Goal: Information Seeking & Learning: Learn about a topic

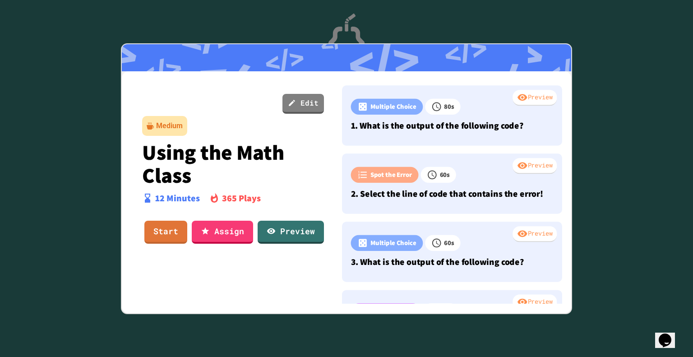
drag, startPoint x: 0, startPoint y: 0, endPoint x: 274, endPoint y: 137, distance: 306.5
click at [274, 137] on div "Edit Medium Using the Math Class 12 Minutes 365 Plays Start Assign Preview" at bounding box center [232, 191] width 207 height 226
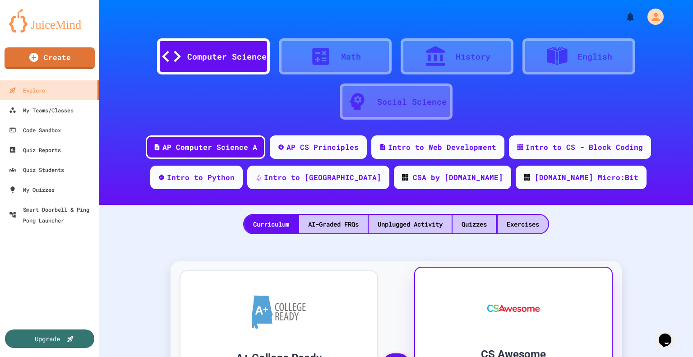
click at [465, 308] on div at bounding box center [514, 308] width 170 height 54
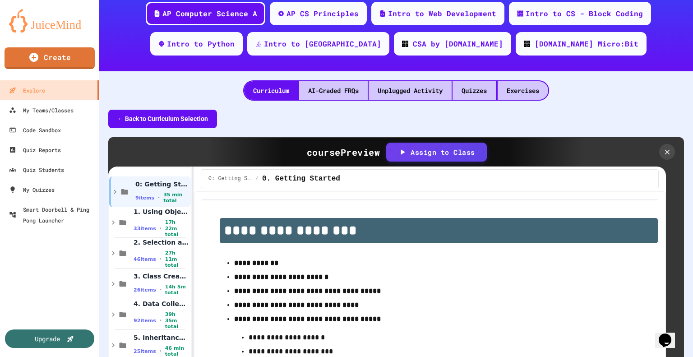
scroll to position [4, 0]
click at [113, 221] on icon at bounding box center [113, 223] width 3 height 4
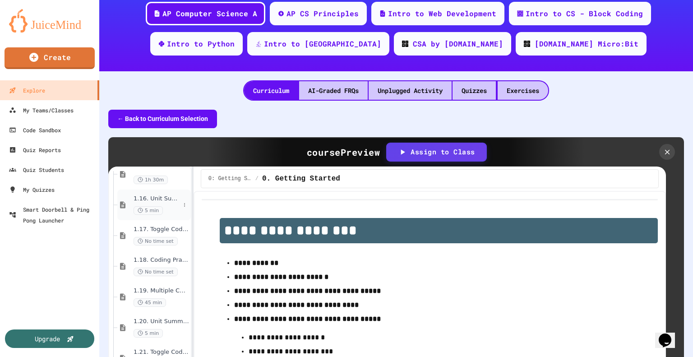
scroll to position [735, 0]
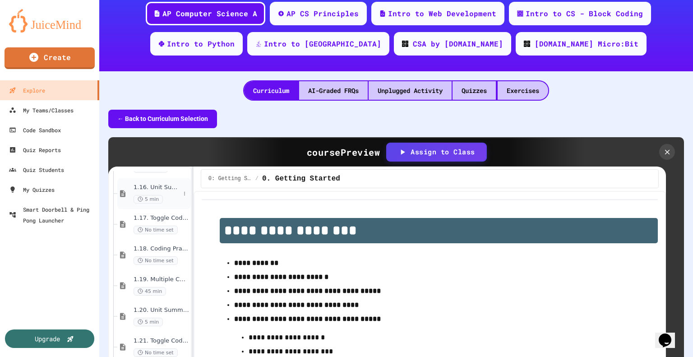
click at [153, 184] on span "1.16. Unit Summary 1a (1.1-1.6)" at bounding box center [157, 188] width 46 height 8
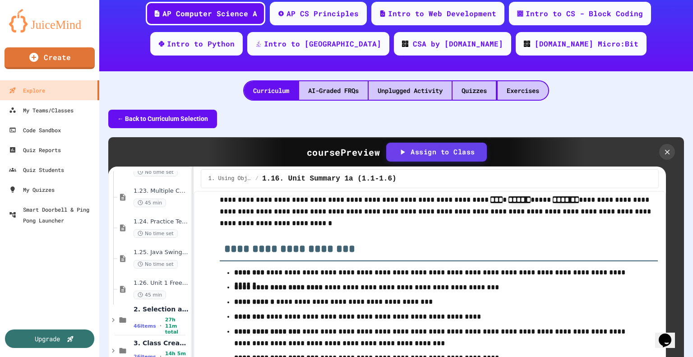
scroll to position [946, 0]
click at [160, 189] on span "1.23. Multiple Choice Exercises for Unit 1b (1.9-1.15)" at bounding box center [157, 191] width 46 height 8
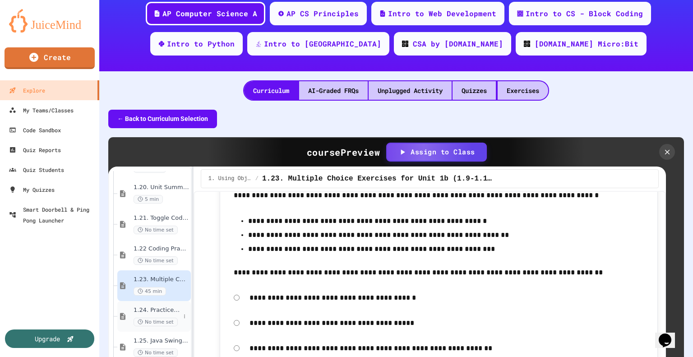
scroll to position [857, 0]
click at [164, 249] on span "1.22 Coding Practice 1b (1.7-1.15)" at bounding box center [157, 249] width 46 height 8
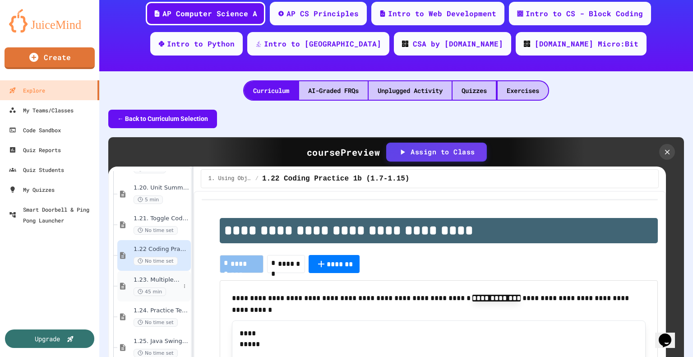
click at [152, 278] on span "1.23. Multiple Choice Exercises for Unit 1b (1.9-1.15)" at bounding box center [157, 280] width 46 height 8
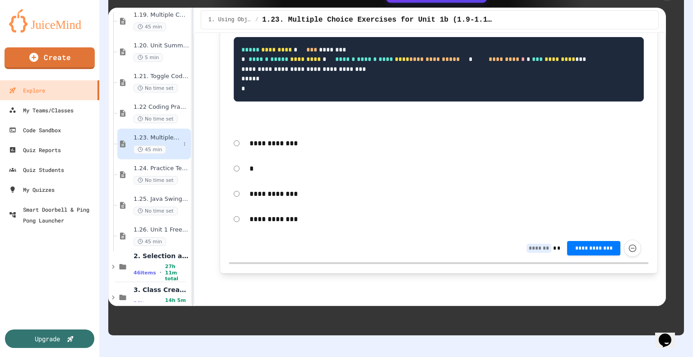
scroll to position [839, 0]
click at [158, 166] on span "1.24. Practice Test for Objects (1.12-1.14)" at bounding box center [157, 170] width 46 height 8
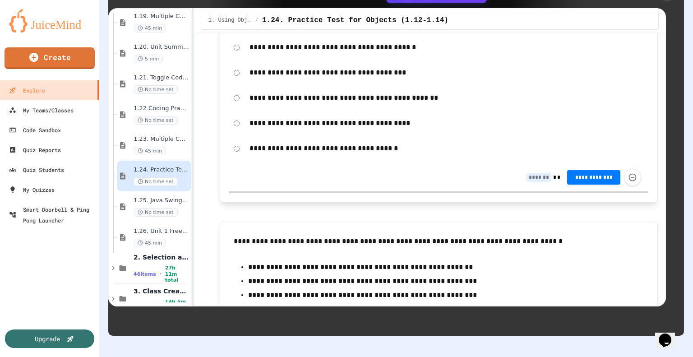
scroll to position [247, 0]
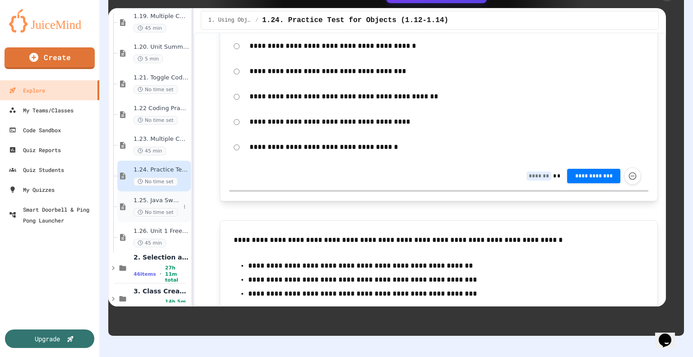
click at [156, 202] on span "1.25. Java Swing GUIs (optional)" at bounding box center [157, 201] width 46 height 8
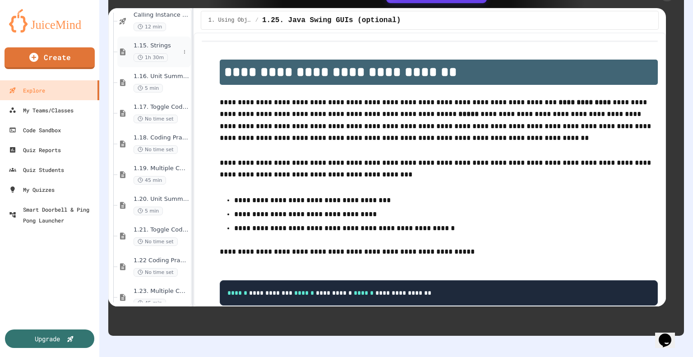
scroll to position [685, 0]
click at [162, 198] on span "1.20. Unit Summary 1b (1.7-1.15)" at bounding box center [157, 201] width 46 height 8
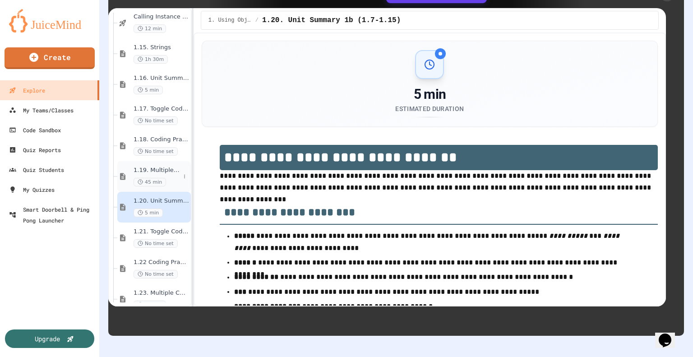
click at [162, 169] on span "1.19. Multiple Choice Exercises for Unit 1a (1.1-1.6)" at bounding box center [157, 170] width 46 height 8
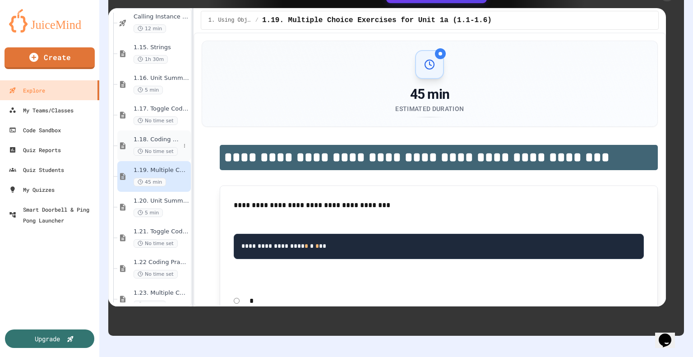
click at [162, 136] on span "1.18. Coding Practice 1a (1.1-1.6)" at bounding box center [157, 140] width 46 height 8
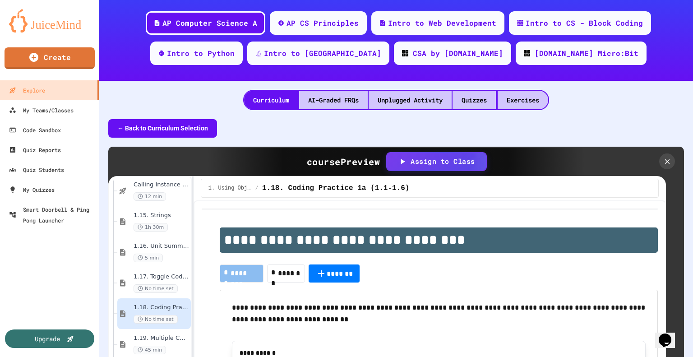
scroll to position [168, 0]
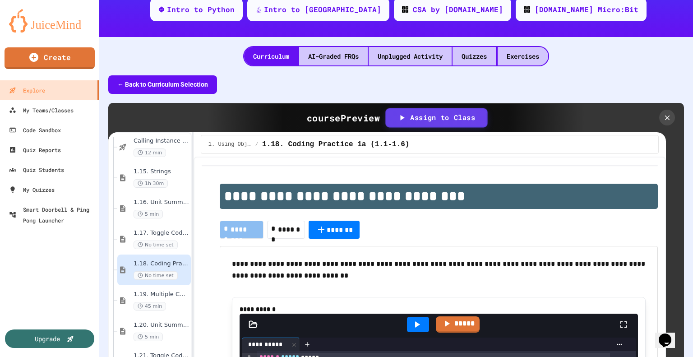
click at [406, 119] on icon at bounding box center [401, 117] width 9 height 9
click at [676, 17] on icon at bounding box center [678, 14] width 5 height 5
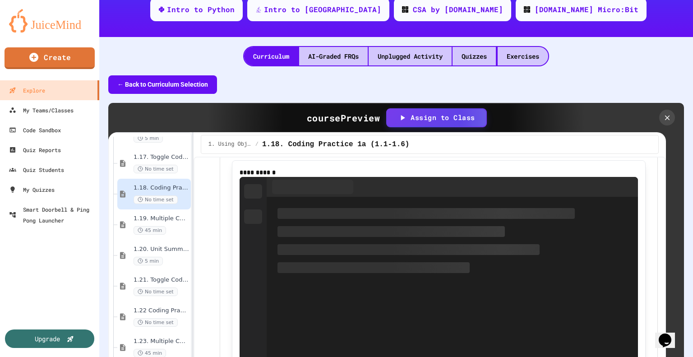
scroll to position [3766, 0]
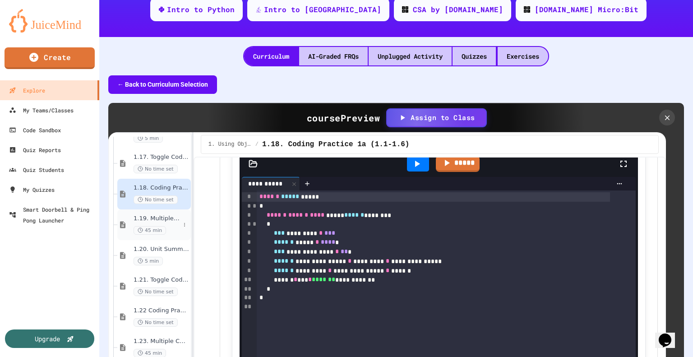
click at [146, 217] on span "1.19. Multiple Choice Exercises for Unit 1a (1.1-1.6)" at bounding box center [157, 219] width 46 height 8
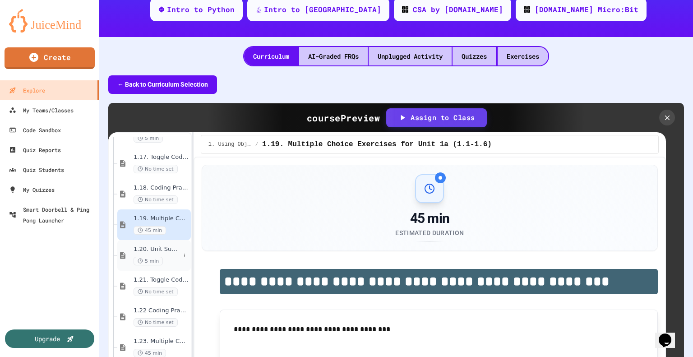
click at [157, 249] on span "1.20. Unit Summary 1b (1.7-1.15)" at bounding box center [157, 249] width 46 height 8
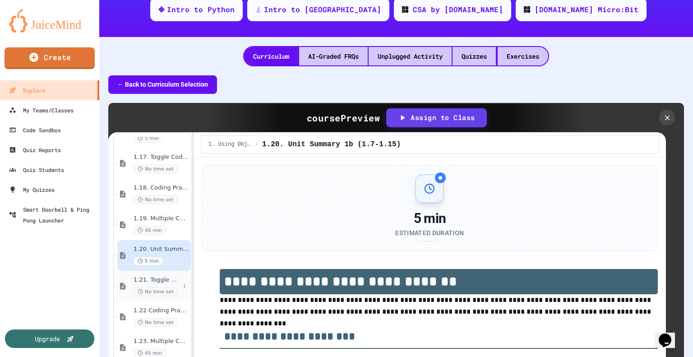
click at [159, 280] on span "1.21. Toggle Code Practice 1b (1.7-1.15)" at bounding box center [157, 280] width 46 height 8
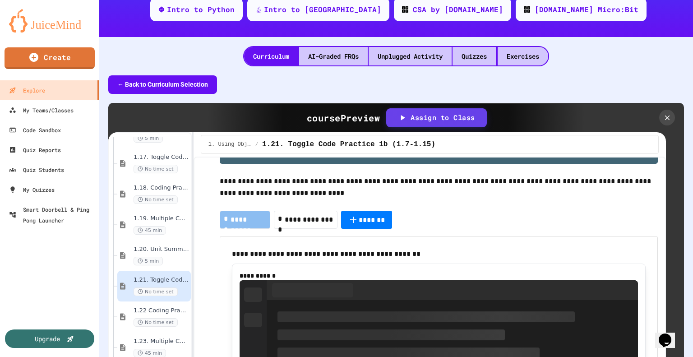
scroll to position [0, 0]
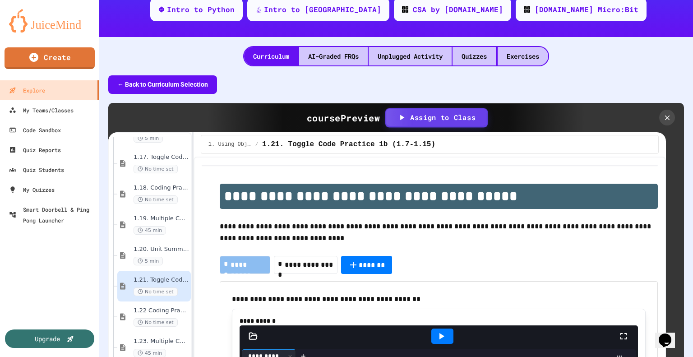
click at [408, 118] on div "Assign to Class" at bounding box center [436, 117] width 79 height 10
type input "**********"
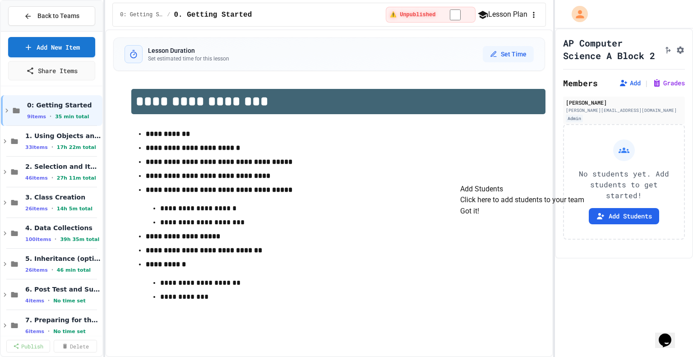
click at [479, 217] on button "Got it!" at bounding box center [469, 211] width 19 height 11
click at [626, 224] on button "Add Students" at bounding box center [624, 216] width 70 height 16
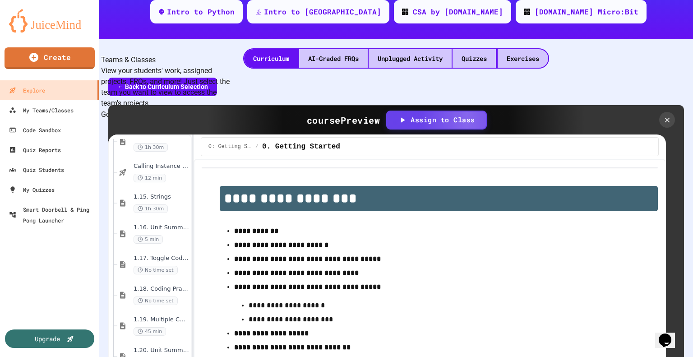
scroll to position [662, 0]
click at [155, 227] on span "1.16. Unit Summary 1a (1.1-1.6)" at bounding box center [157, 228] width 46 height 8
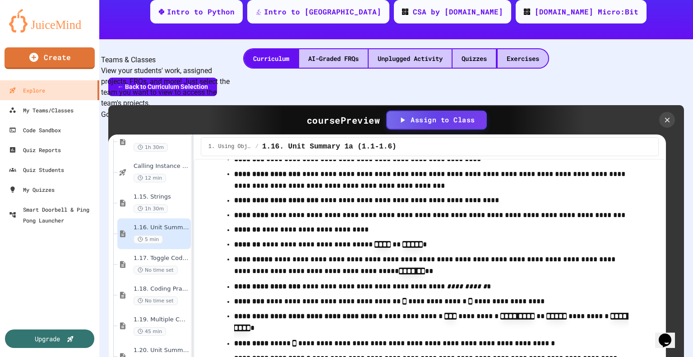
scroll to position [256, 0]
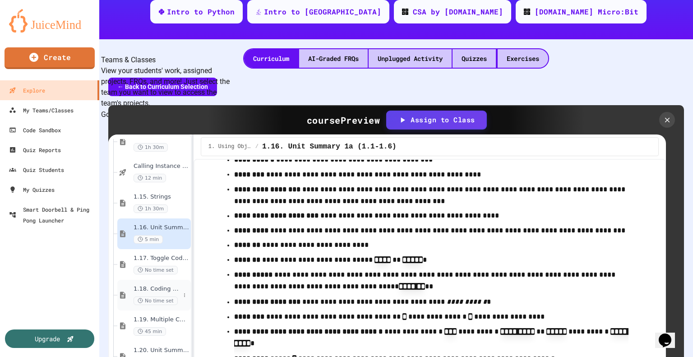
click at [154, 289] on span "1.18. Coding Practice 1a (1.1-1.6)" at bounding box center [157, 289] width 46 height 8
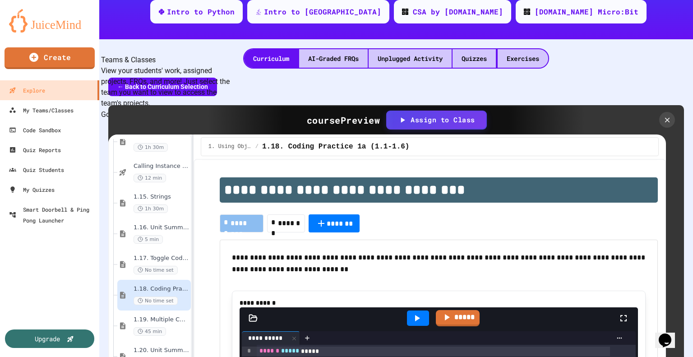
scroll to position [0, 0]
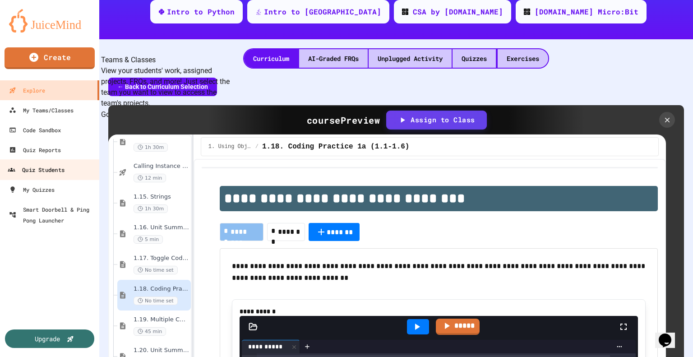
click at [42, 169] on div "Quiz Students" at bounding box center [36, 169] width 57 height 11
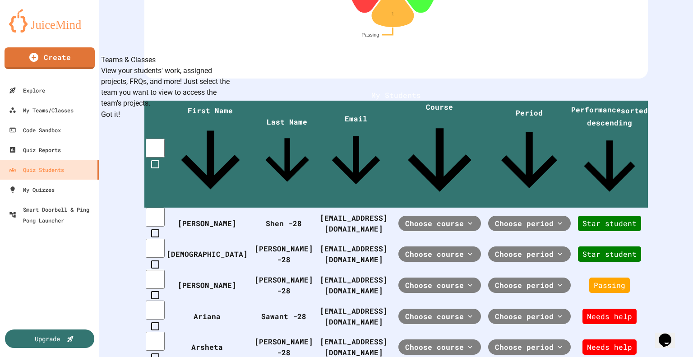
click at [120, 120] on button "Got it!" at bounding box center [110, 114] width 19 height 11
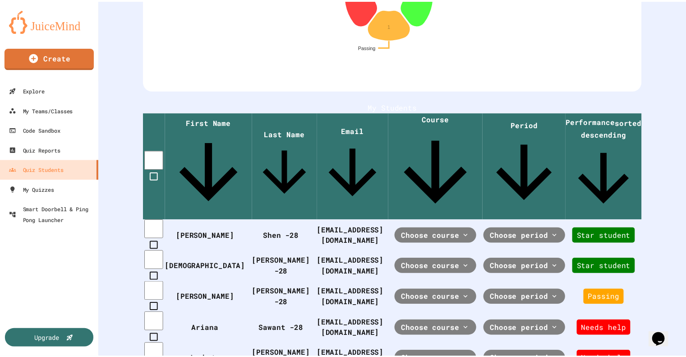
scroll to position [155, 0]
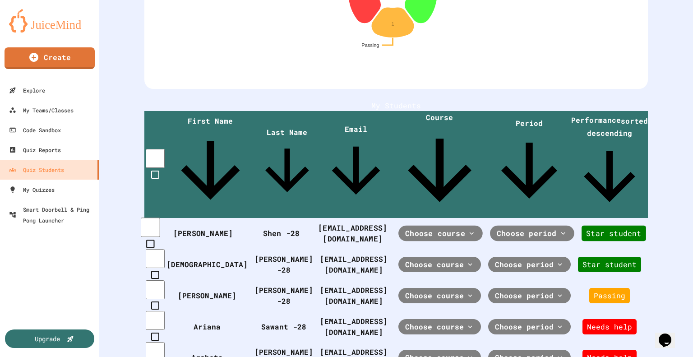
click at [398, 226] on div "Choose course" at bounding box center [440, 234] width 84 height 16
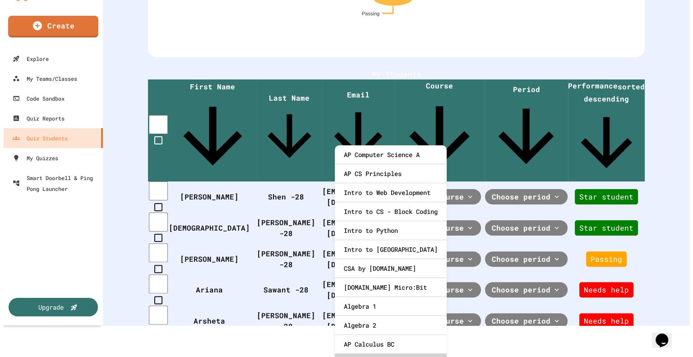
scroll to position [0, 0]
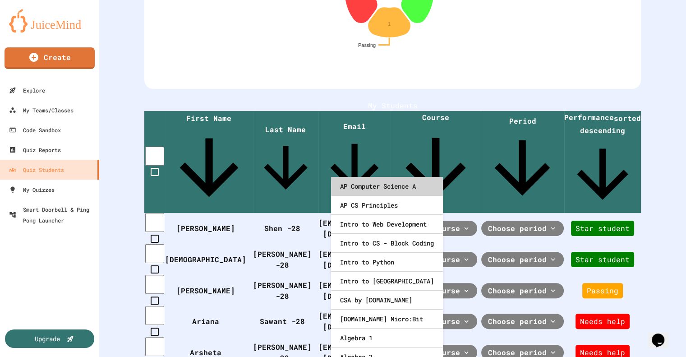
click at [375, 182] on div "AP Computer Science A" at bounding box center [387, 186] width 112 height 19
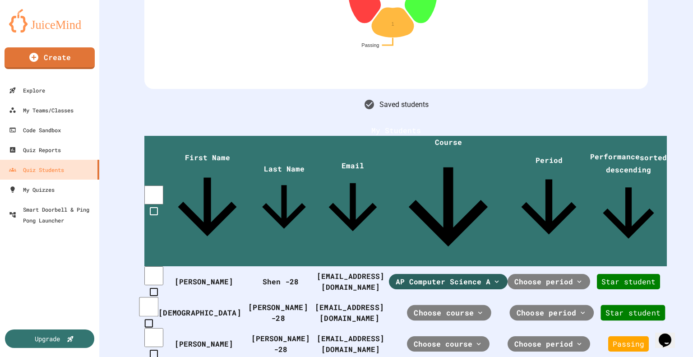
click at [414, 307] on span "Choose course" at bounding box center [444, 312] width 60 height 11
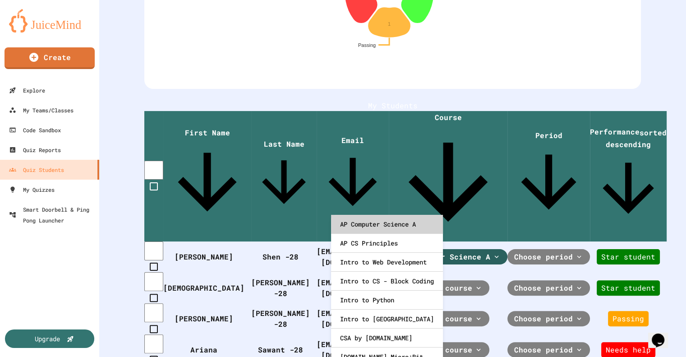
click at [368, 227] on div "AP Computer Science A" at bounding box center [387, 224] width 112 height 19
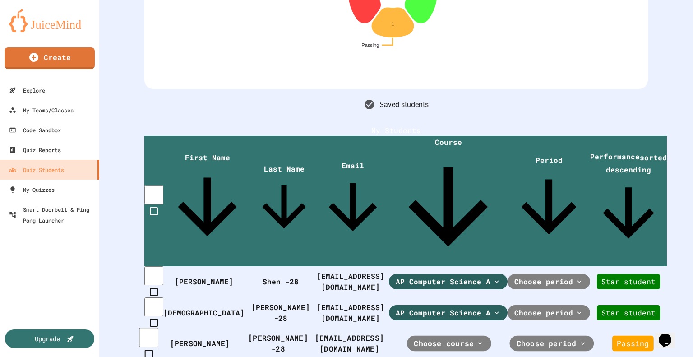
click at [414, 338] on span "Choose course" at bounding box center [444, 343] width 60 height 11
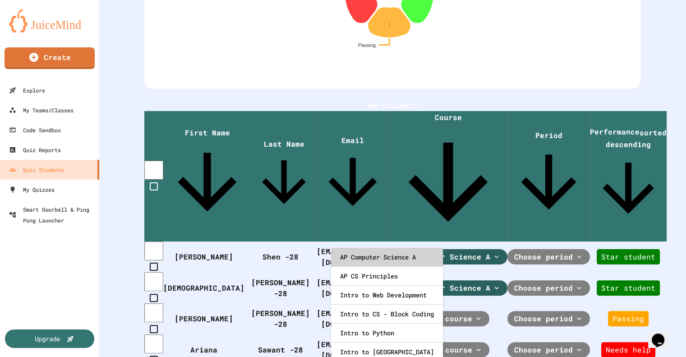
click at [366, 251] on div "AP Computer Science A" at bounding box center [387, 257] width 112 height 19
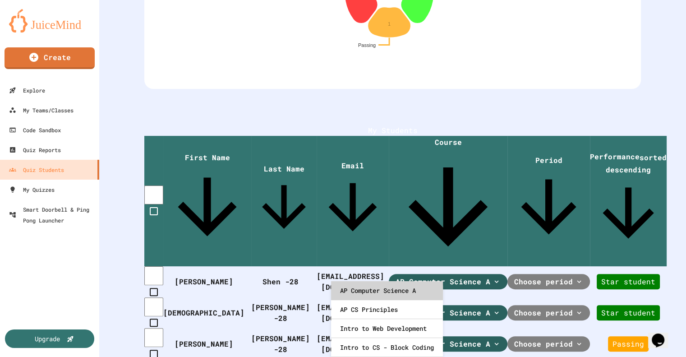
click at [371, 287] on div "AP Computer Science A" at bounding box center [387, 290] width 112 height 19
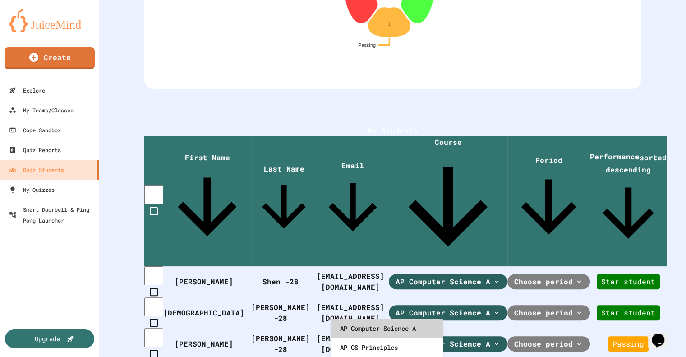
click at [376, 325] on div "AP Computer Science A" at bounding box center [387, 328] width 112 height 19
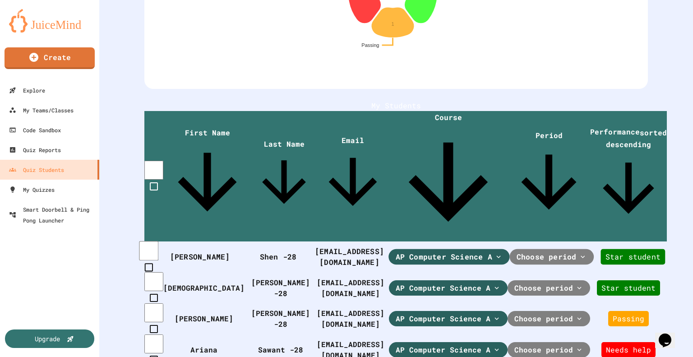
click at [517, 251] on span "Choose period" at bounding box center [547, 256] width 60 height 11
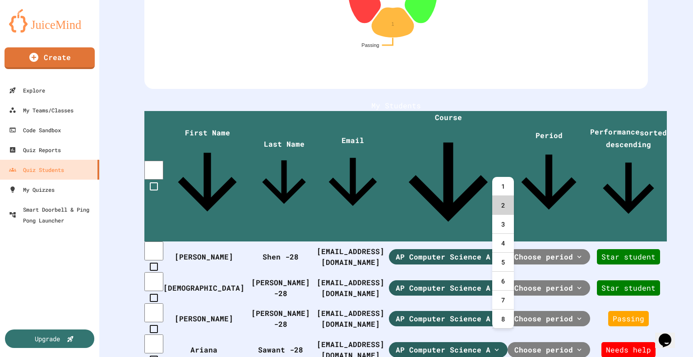
click at [506, 204] on div "2" at bounding box center [503, 205] width 22 height 19
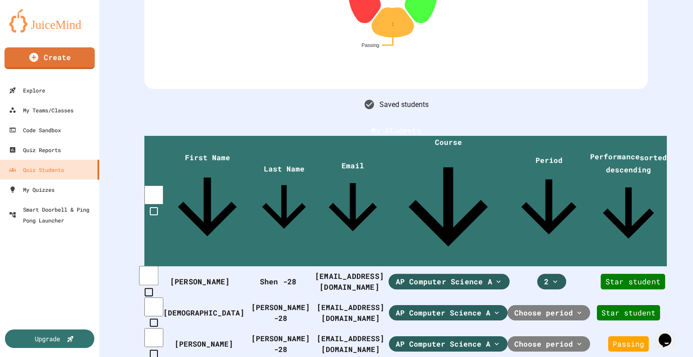
click at [537, 274] on div "2" at bounding box center [551, 282] width 29 height 16
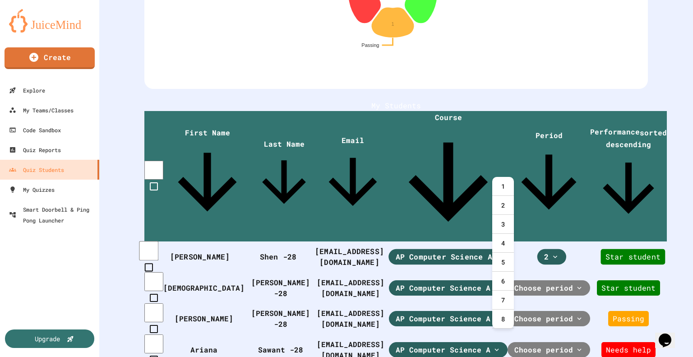
click at [465, 241] on th "AP Computer Science A" at bounding box center [448, 257] width 121 height 32
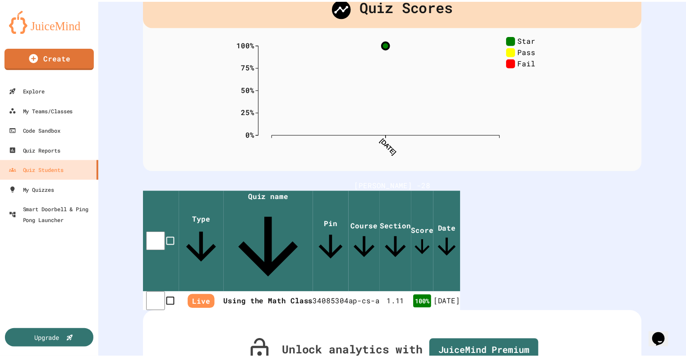
scroll to position [58, 0]
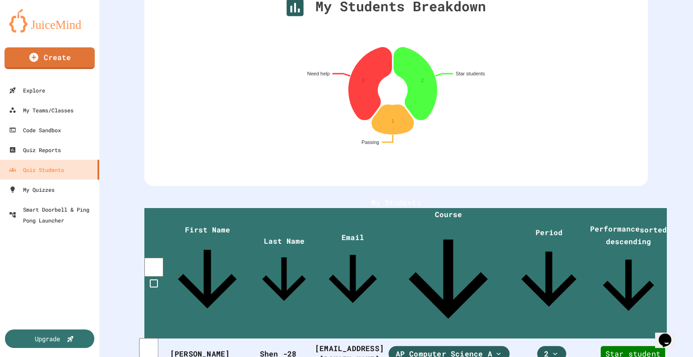
click at [551, 350] on icon at bounding box center [555, 354] width 8 height 8
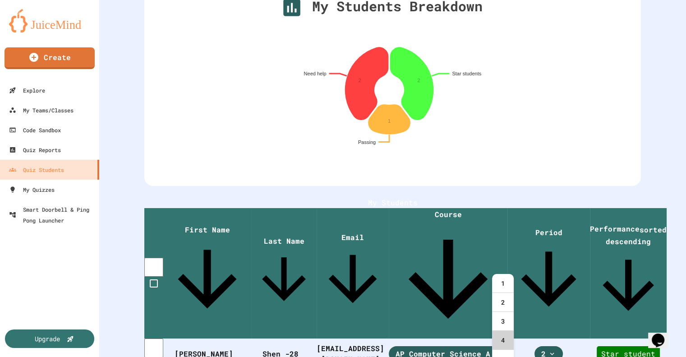
scroll to position [68, 0]
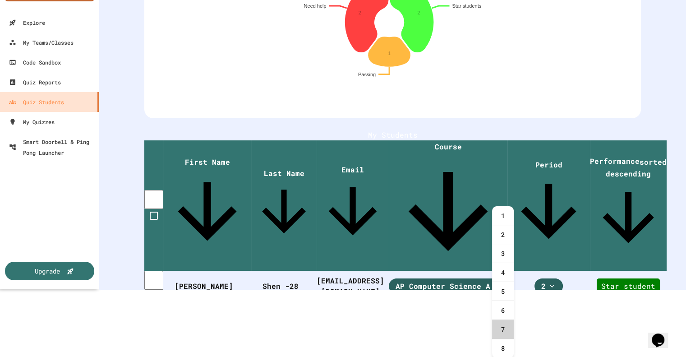
click at [504, 335] on div "7" at bounding box center [503, 329] width 22 height 19
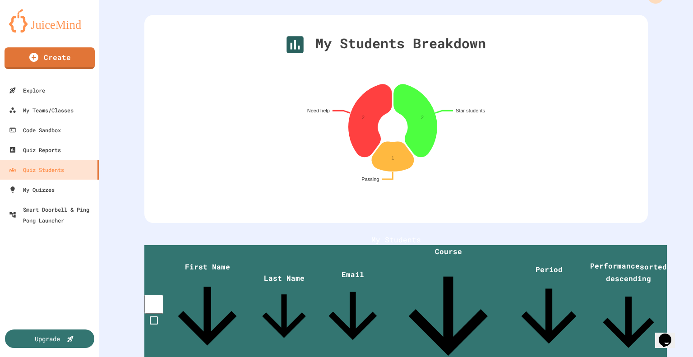
scroll to position [0, 0]
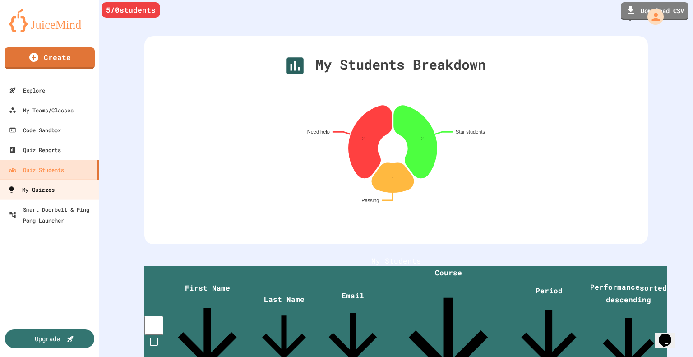
click at [43, 193] on div "My Quizzes" at bounding box center [31, 189] width 47 height 11
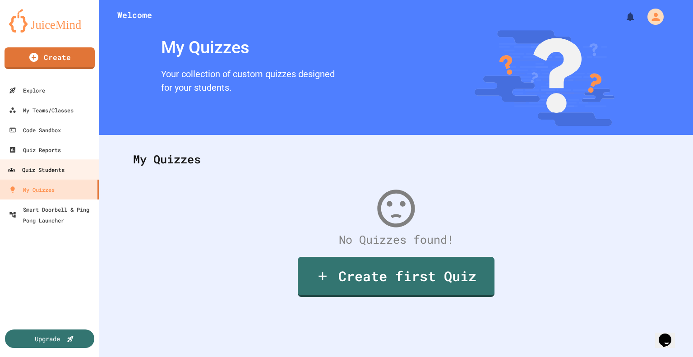
click at [25, 174] on div "Quiz Students" at bounding box center [36, 169] width 57 height 11
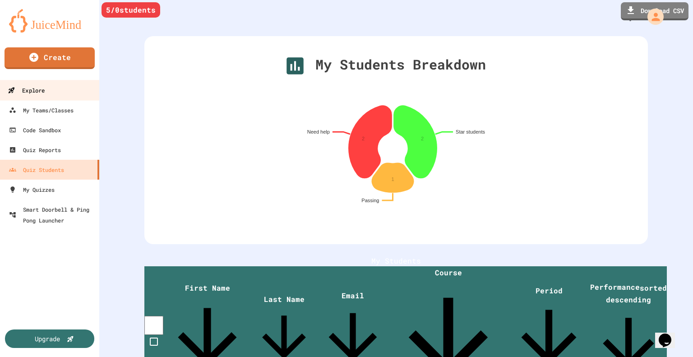
click at [38, 88] on div "Explore" at bounding box center [26, 90] width 37 height 11
